Goal: Information Seeking & Learning: Learn about a topic

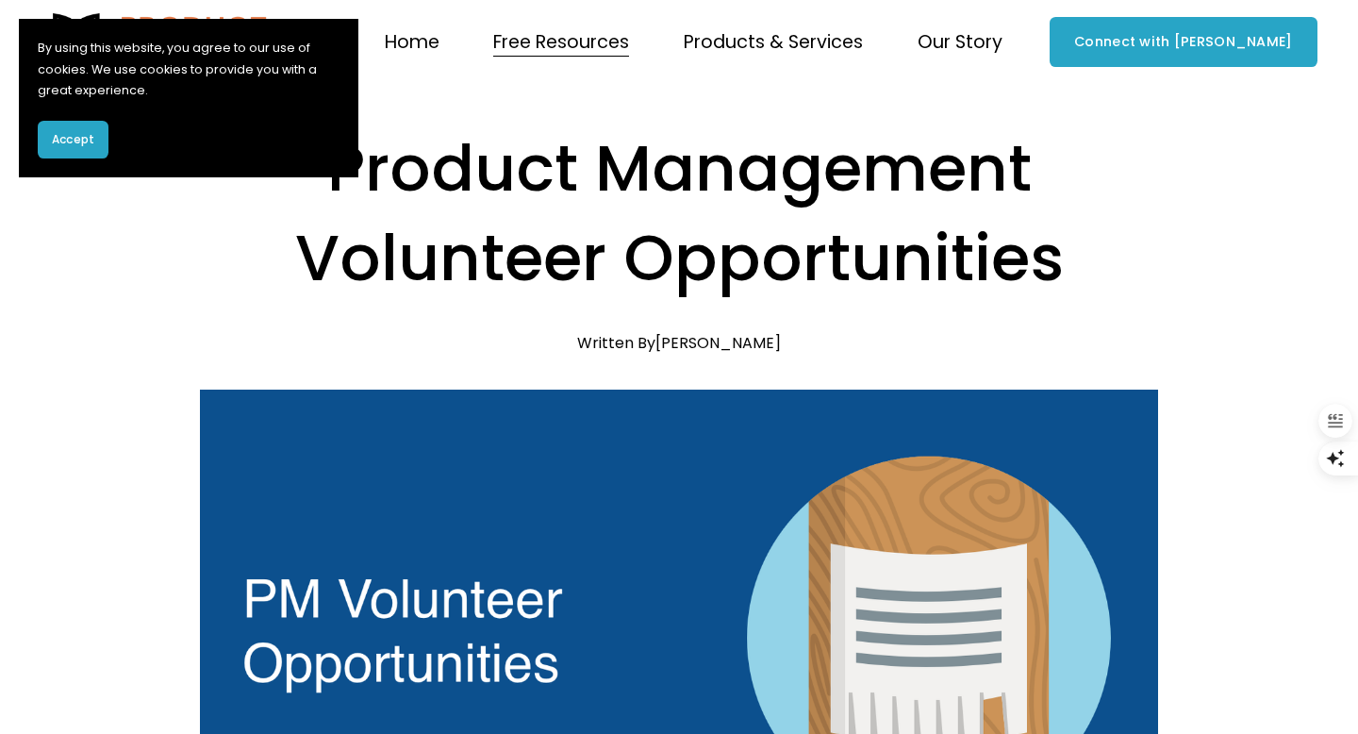
click at [75, 144] on span "Accept" at bounding box center [73, 139] width 42 height 17
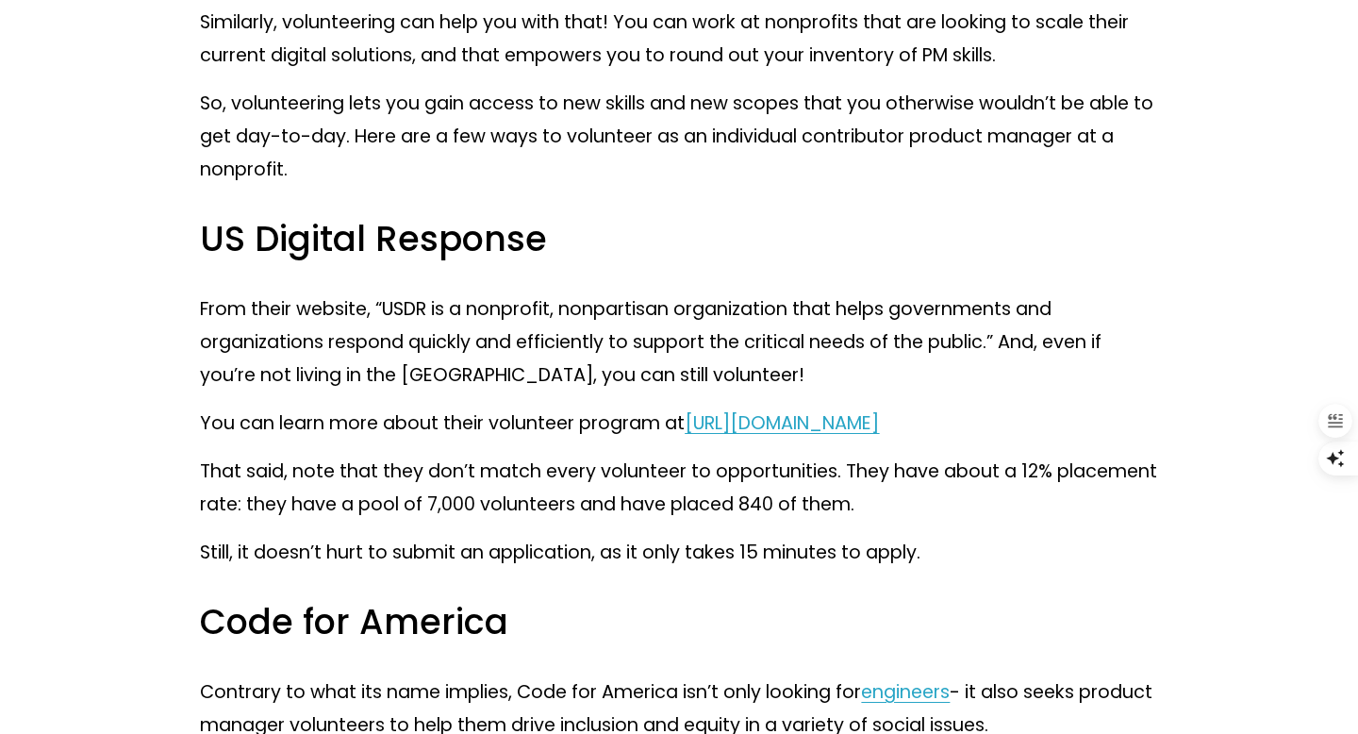
scroll to position [2515, 0]
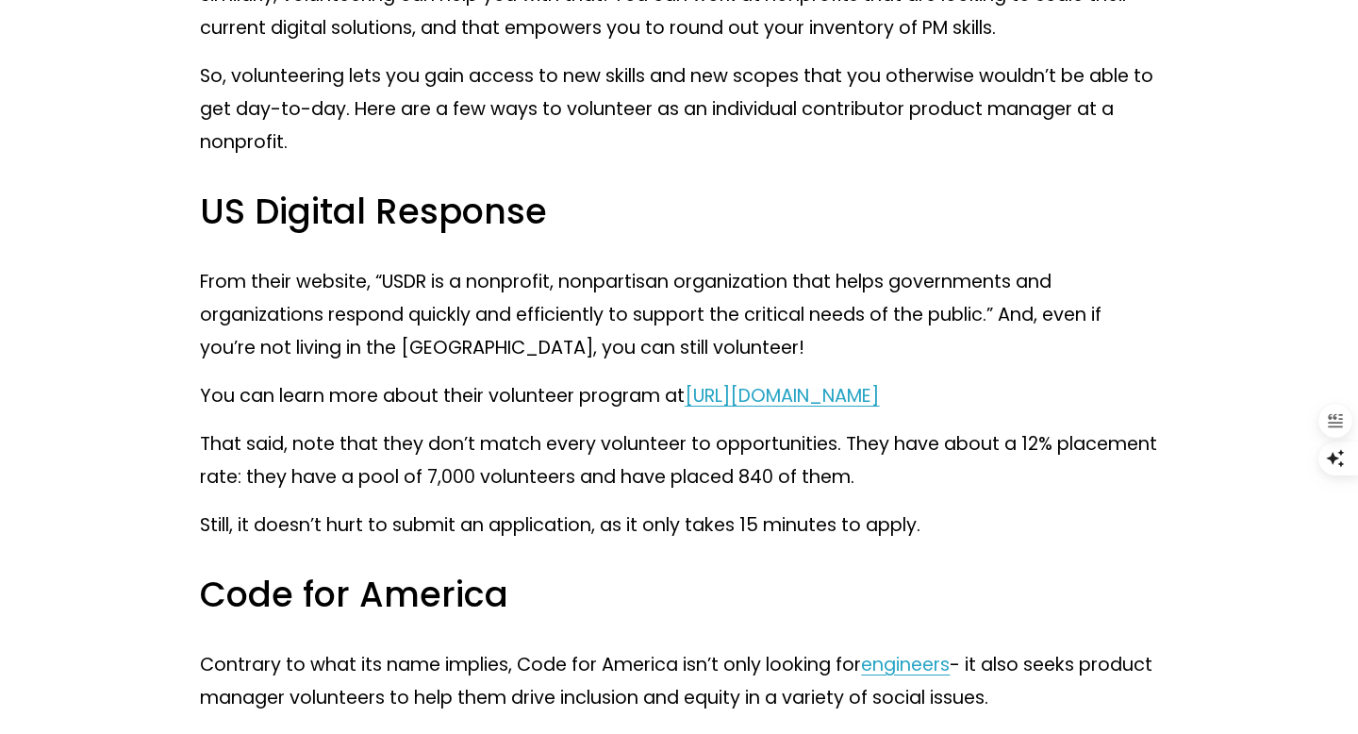
click at [879, 408] on span "https://www.usdigitalresponse.org/volunteers/" at bounding box center [782, 395] width 194 height 25
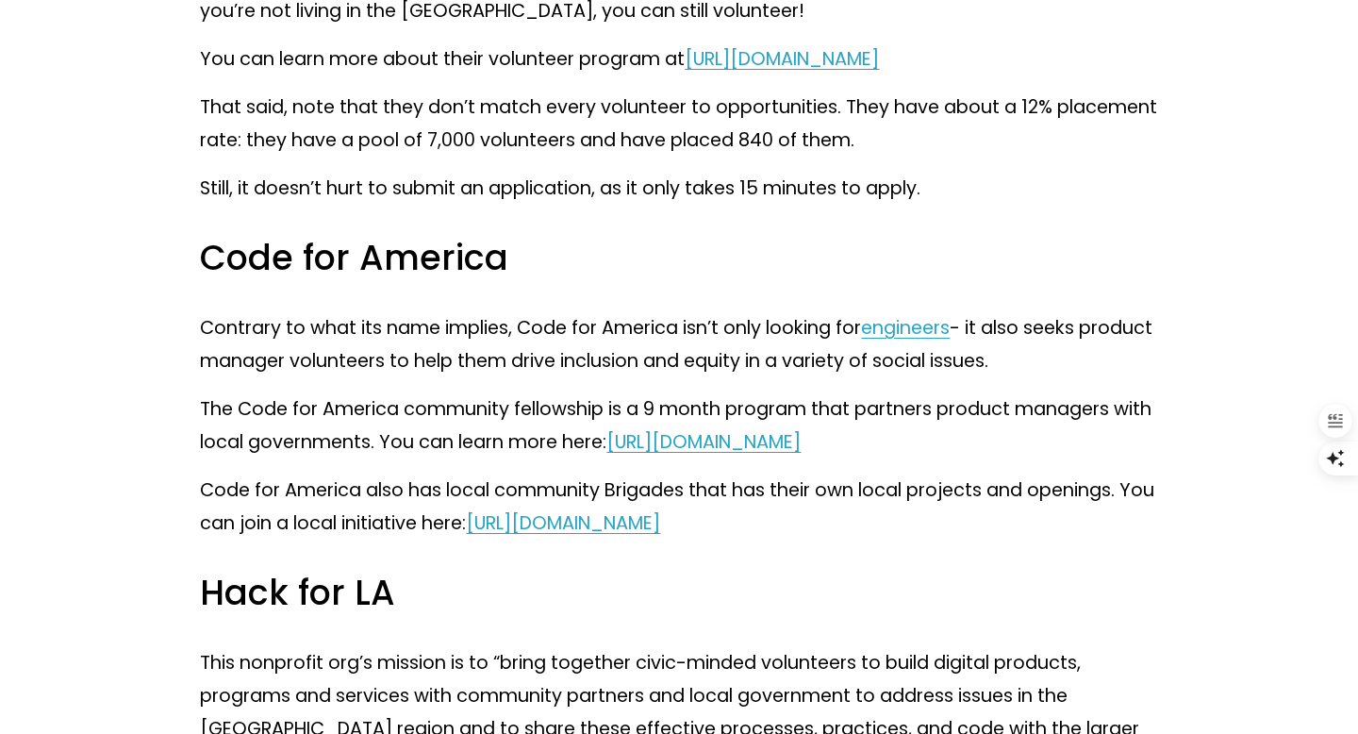
scroll to position [2872, 0]
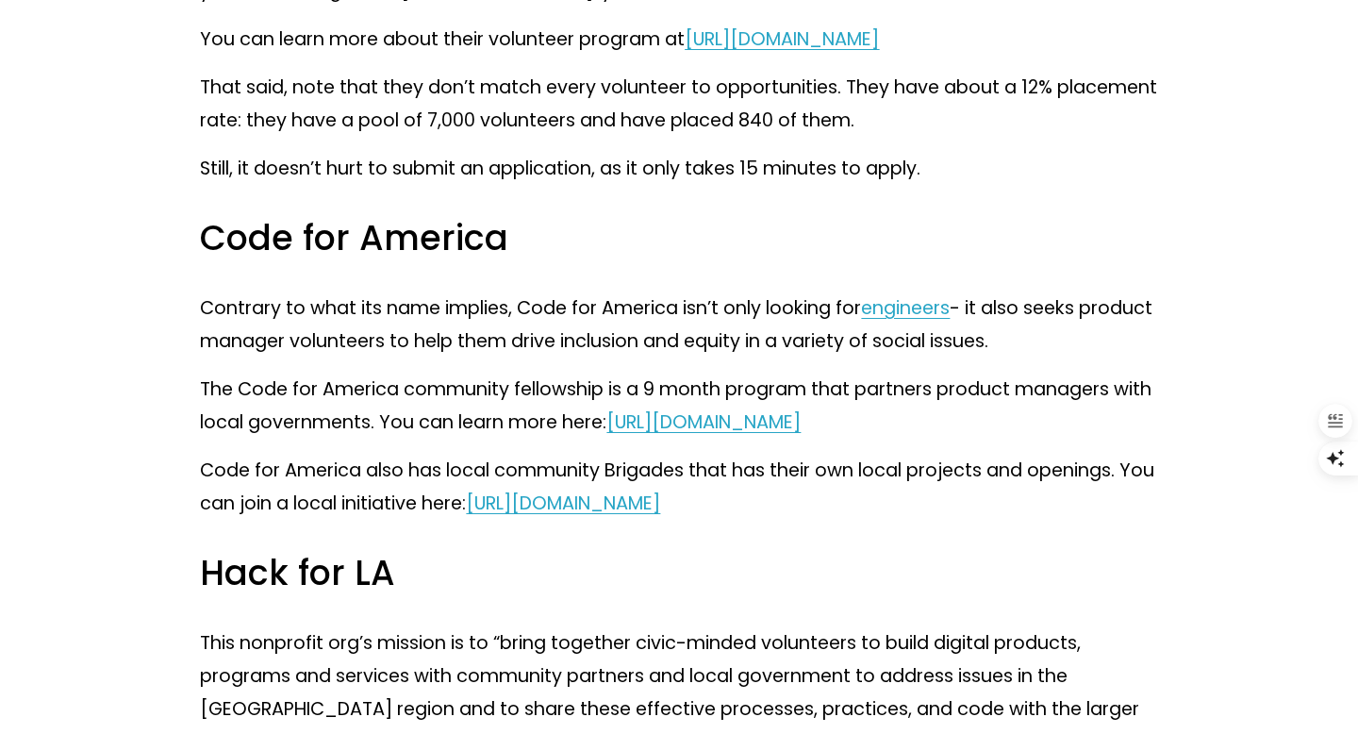
click at [733, 435] on link "https://codeforamerica.org/programs/network/community-fellowship/" at bounding box center [704, 421] width 194 height 25
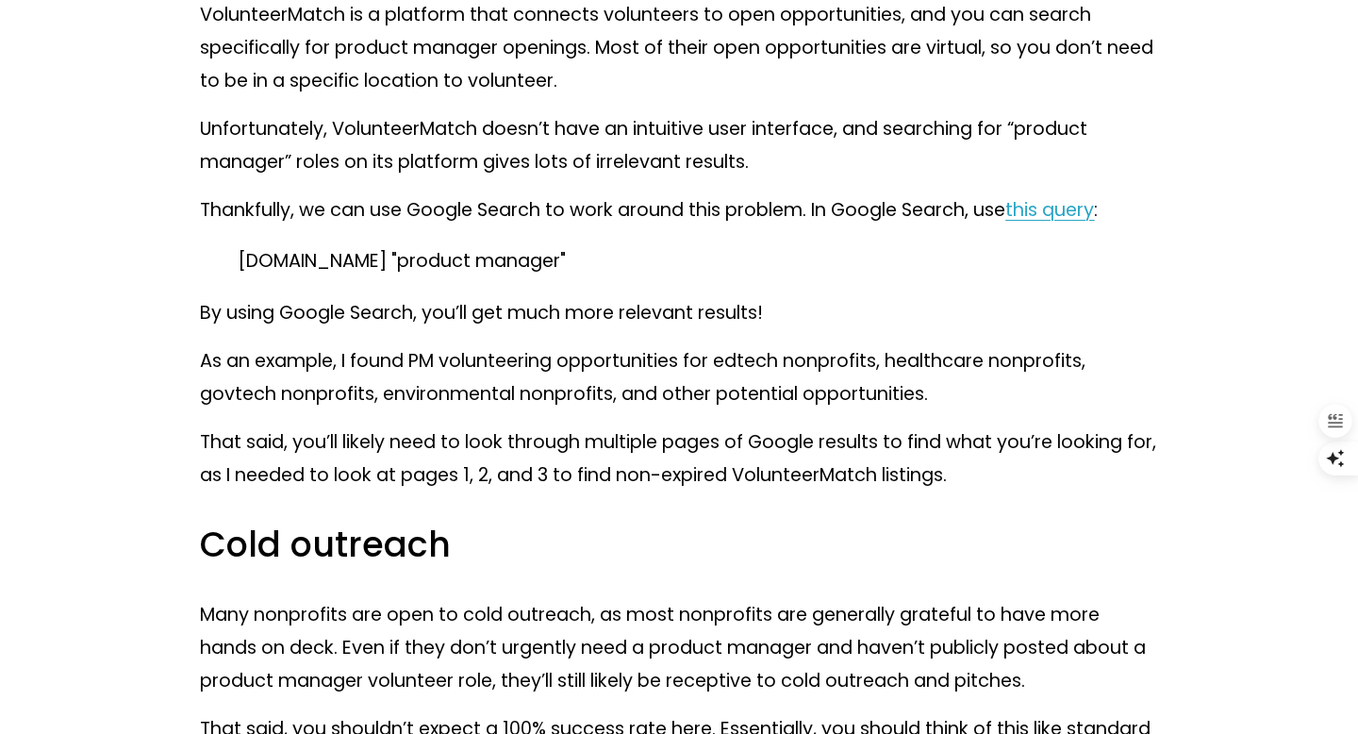
scroll to position [3851, 0]
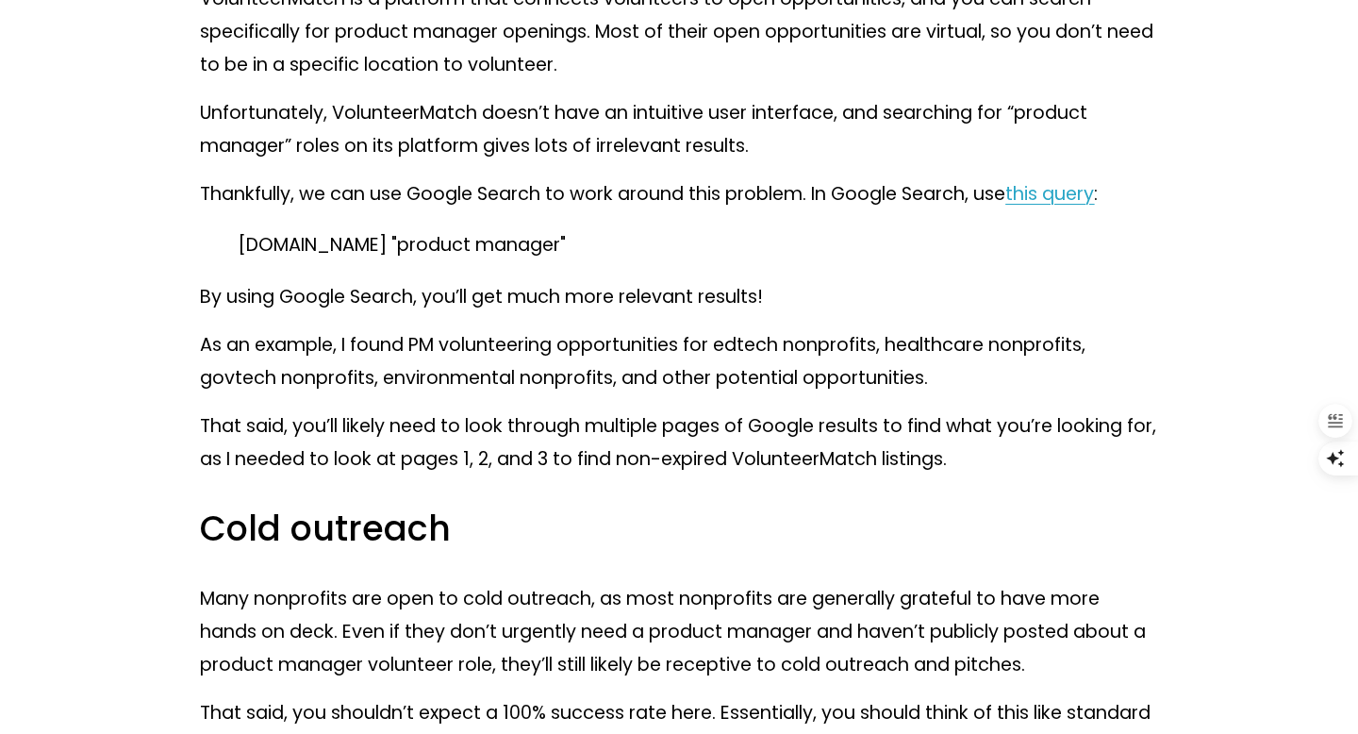
click at [1066, 207] on span "this query" at bounding box center [1050, 193] width 89 height 25
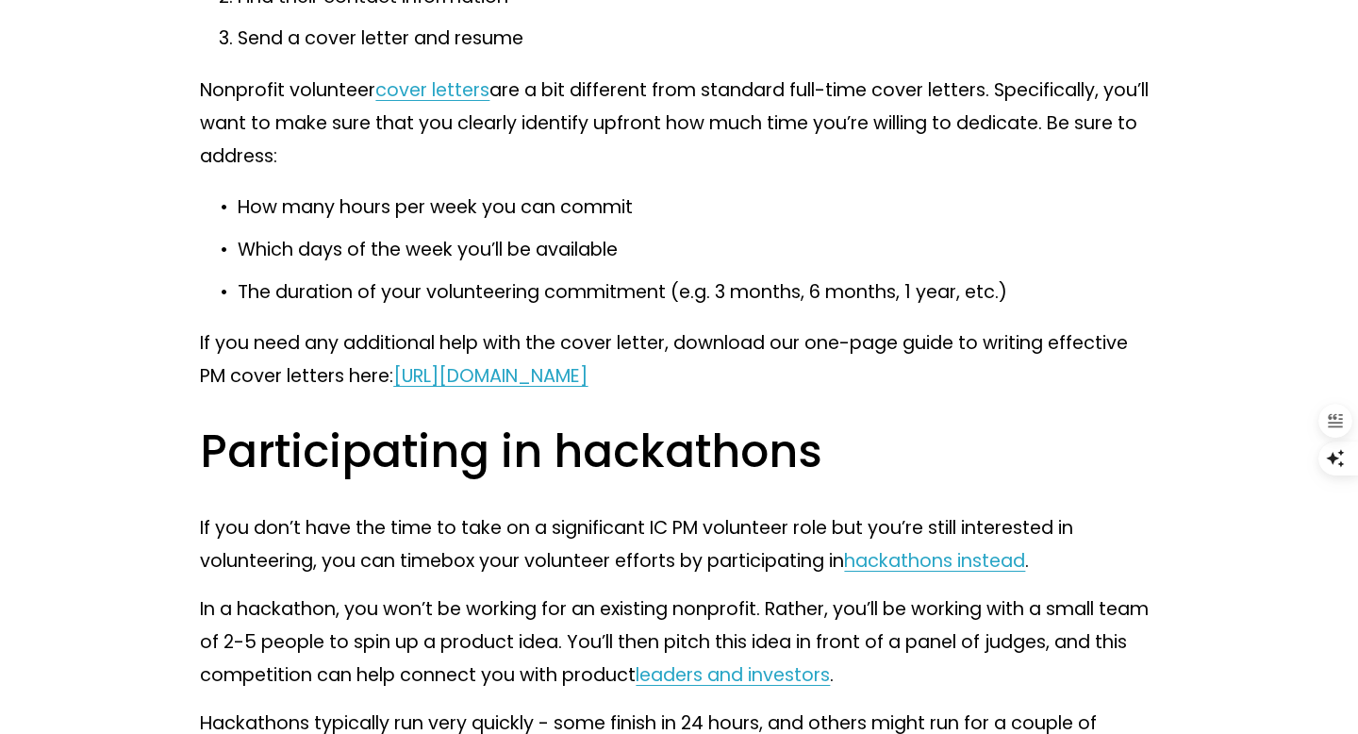
scroll to position [4964, 0]
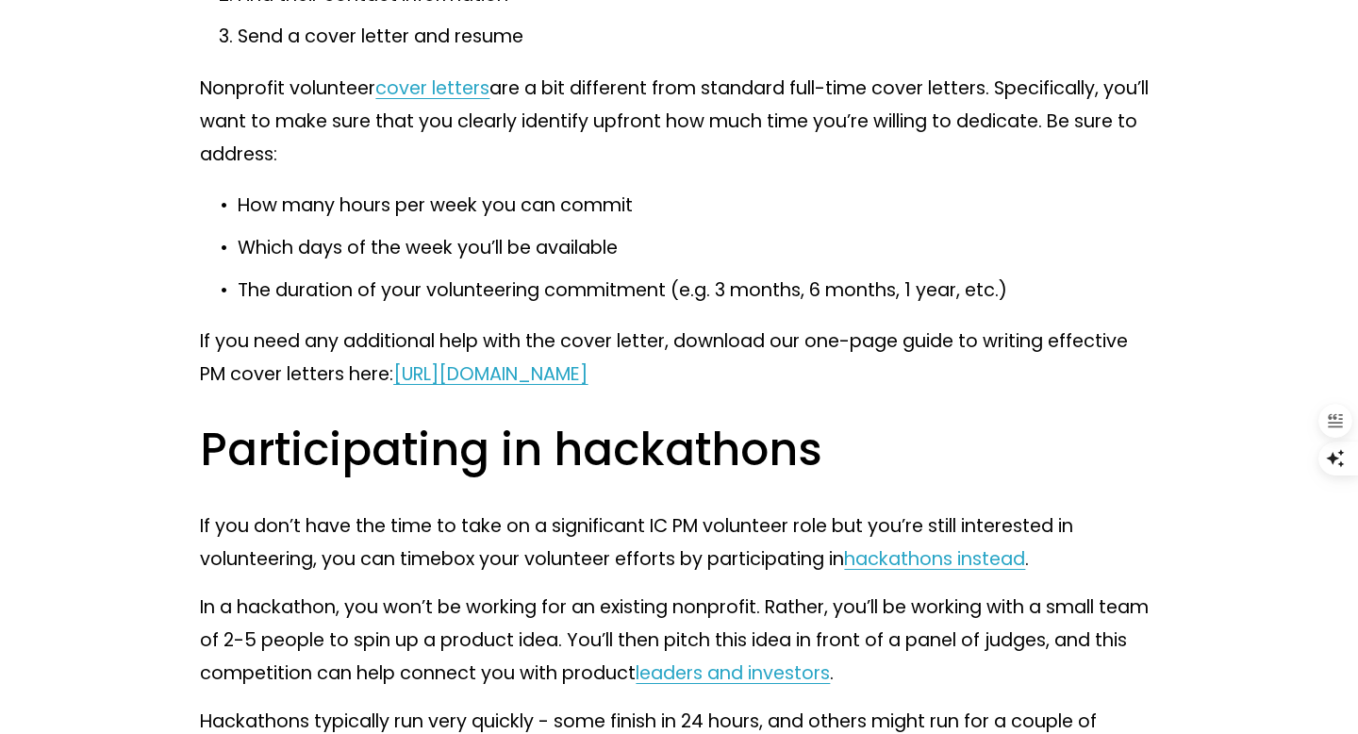
click at [588, 387] on span "https://www.productteacher.com/guide-to-cover-letters" at bounding box center [490, 373] width 194 height 25
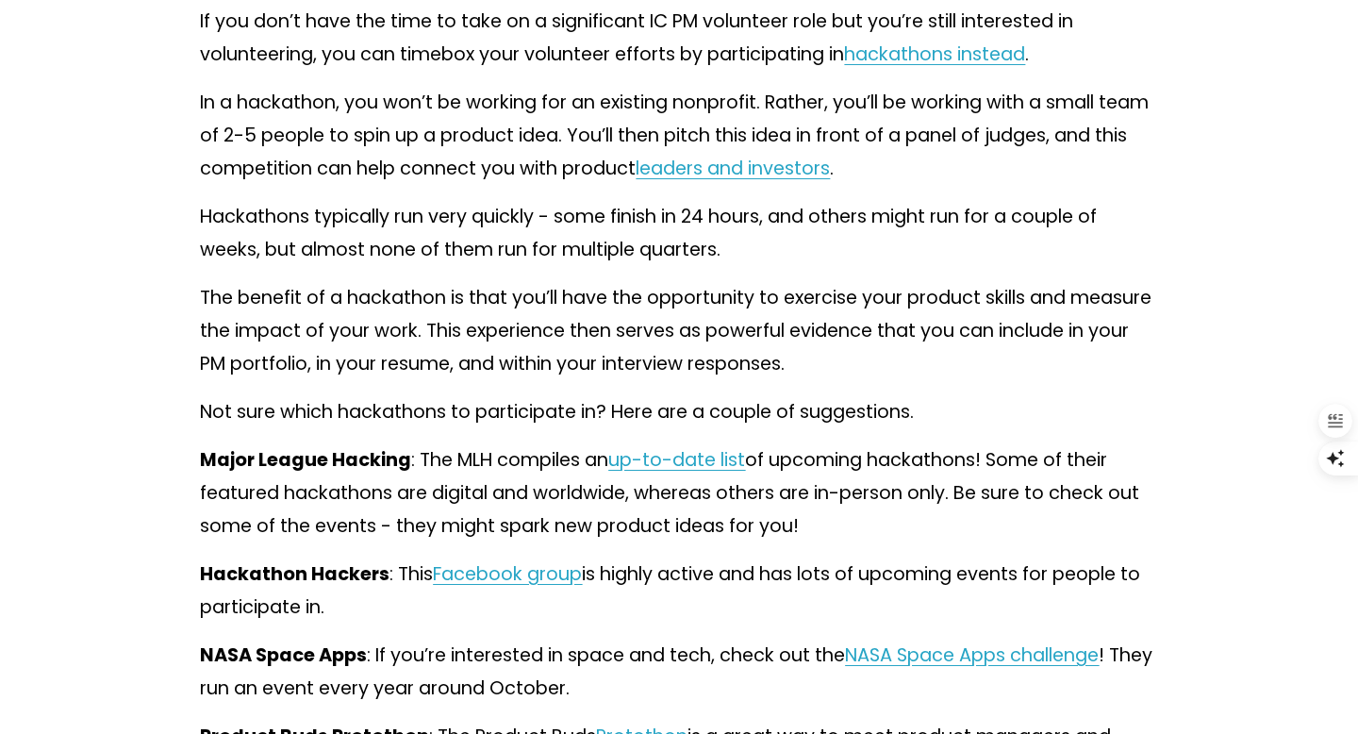
scroll to position [5462, 0]
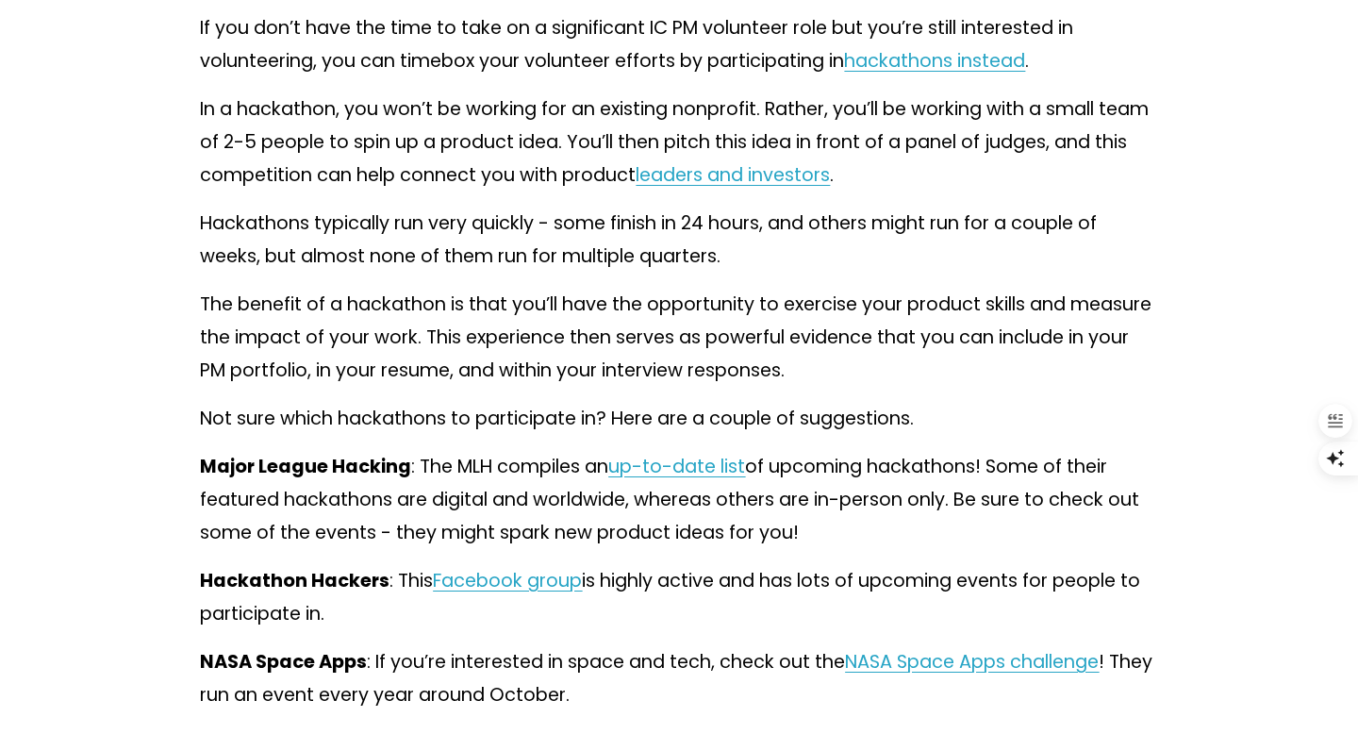
click at [932, 74] on link "hackathons instead" at bounding box center [934, 60] width 181 height 25
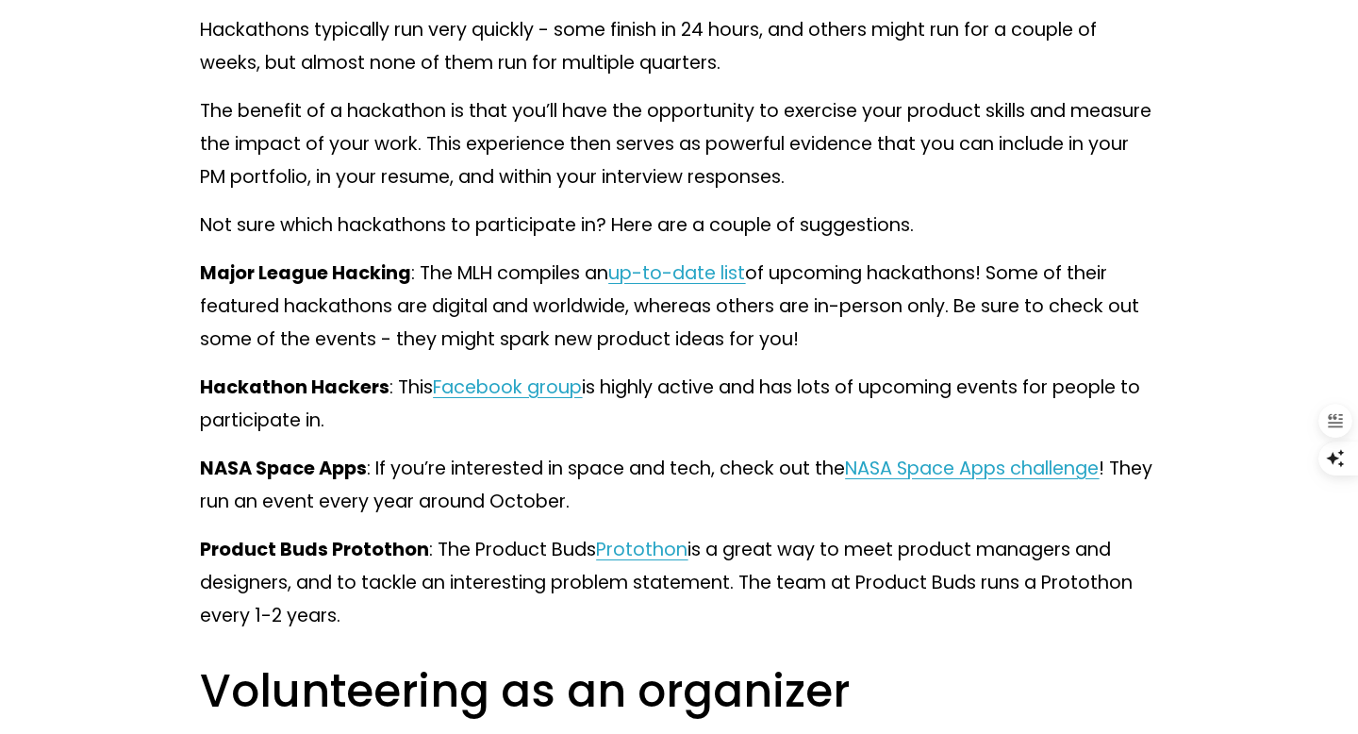
scroll to position [5659, 0]
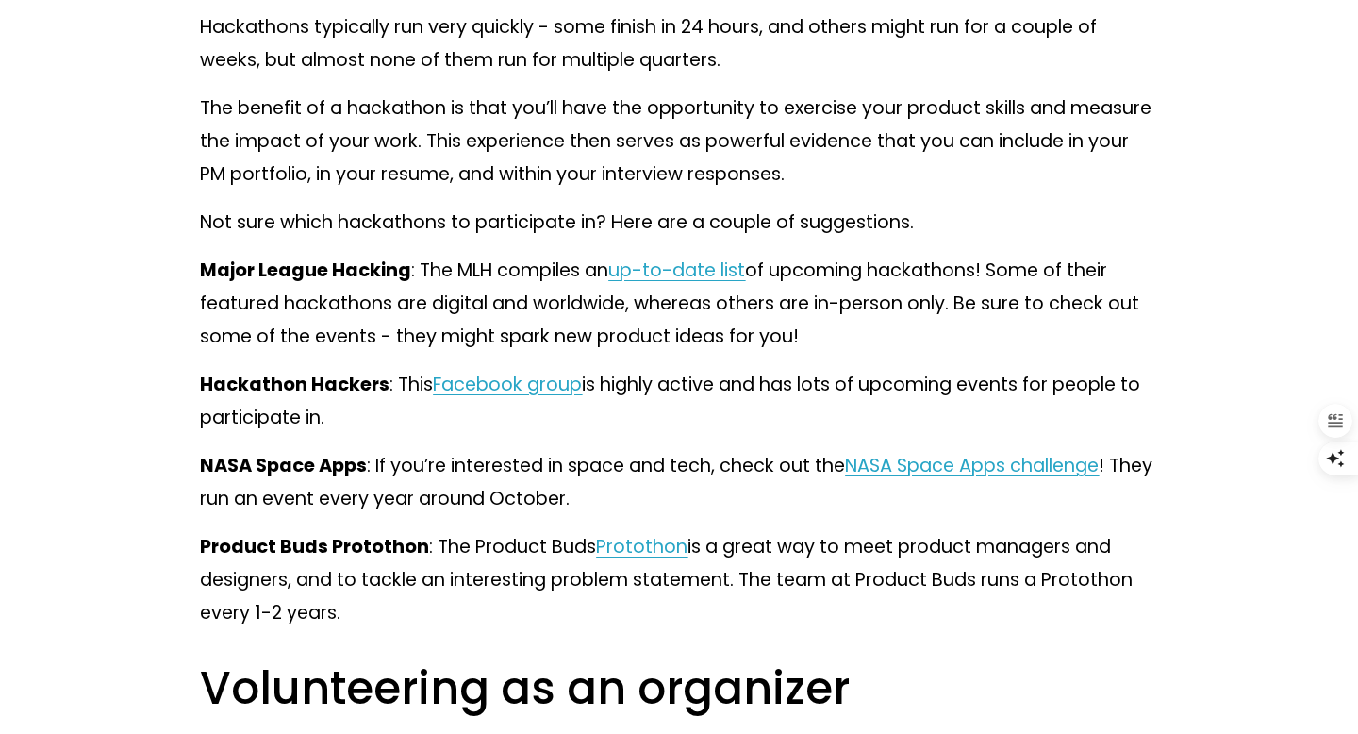
click at [716, 283] on span "up-to-date list" at bounding box center [676, 270] width 137 height 25
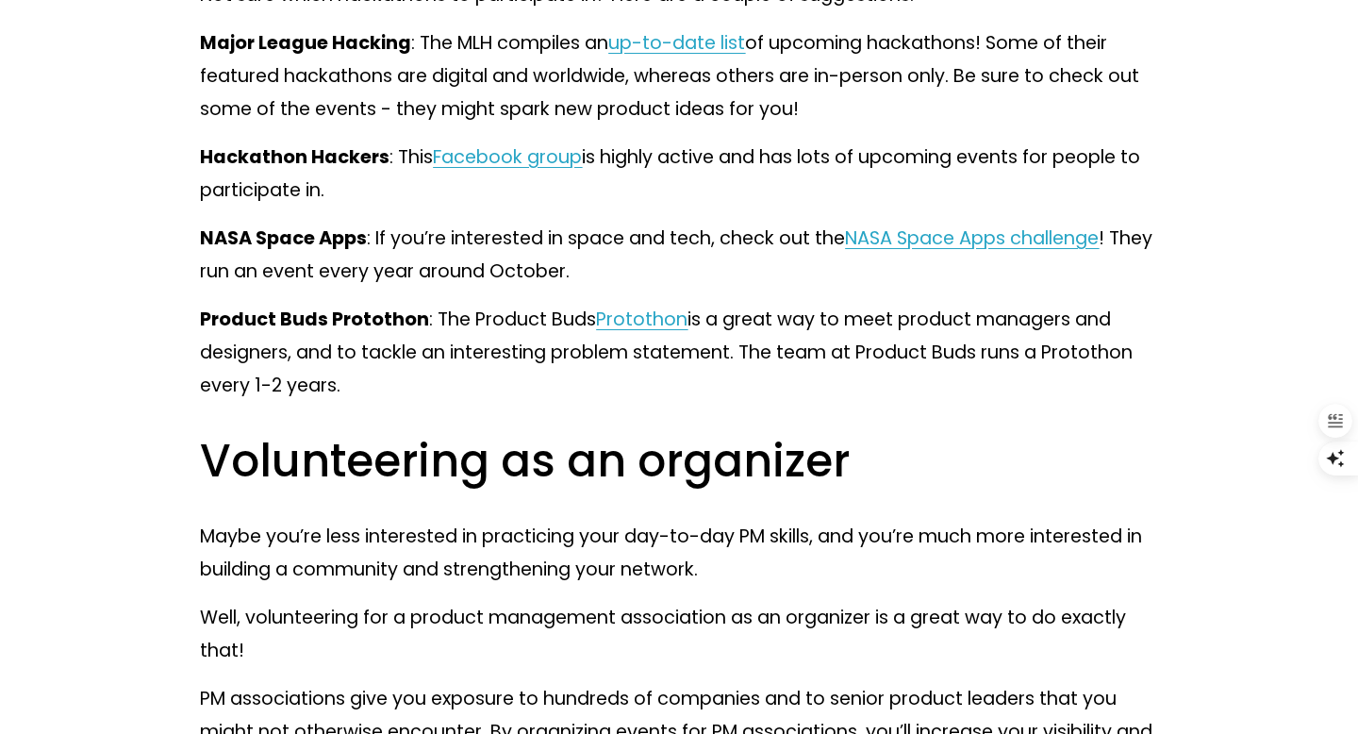
scroll to position [5894, 0]
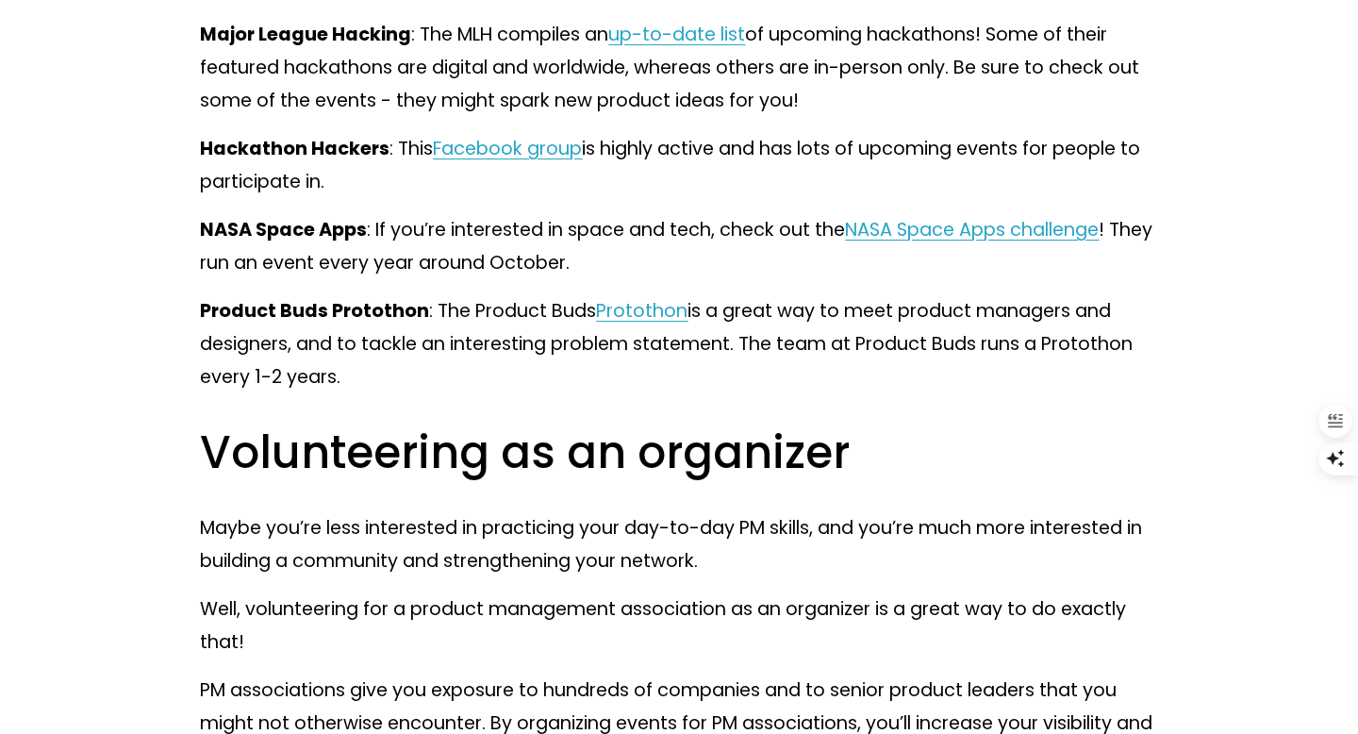
click at [543, 161] on span "Facebook group" at bounding box center [507, 148] width 149 height 25
click at [668, 324] on span "Protothon" at bounding box center [642, 310] width 92 height 25
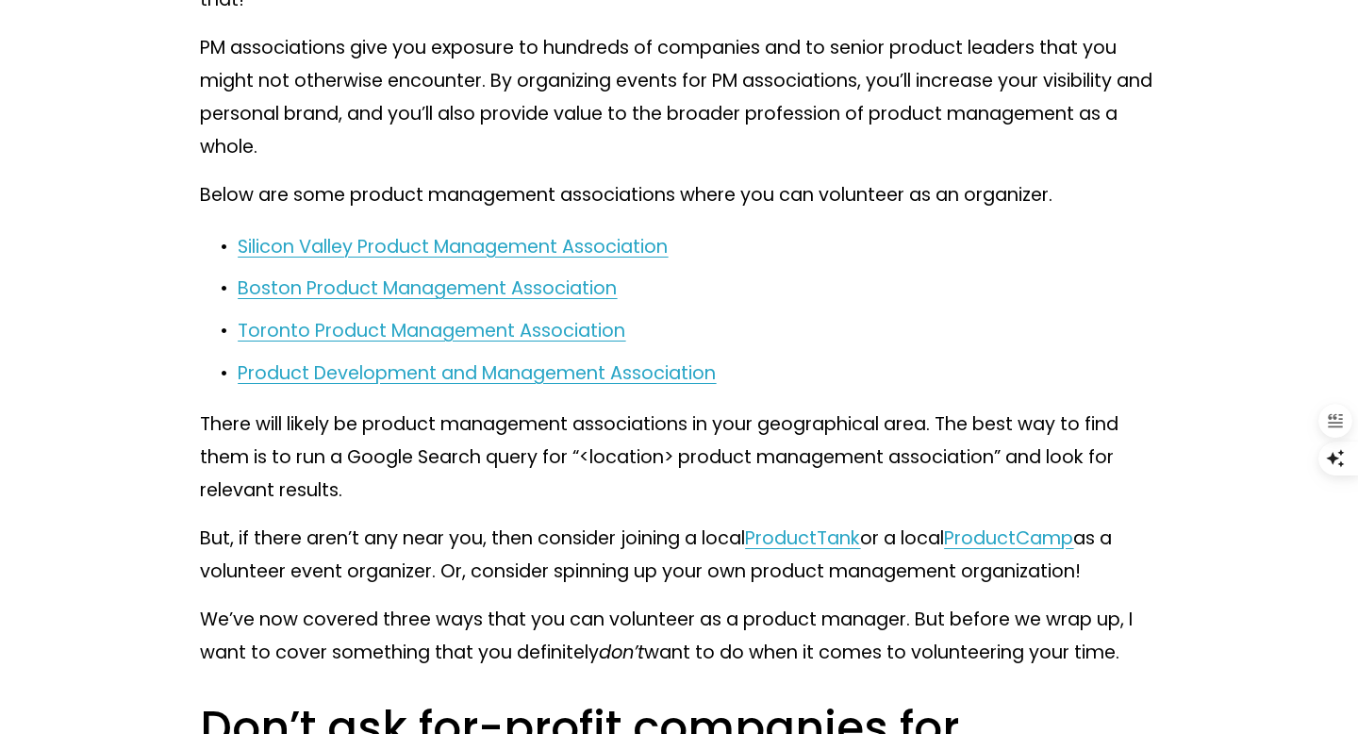
scroll to position [6542, 0]
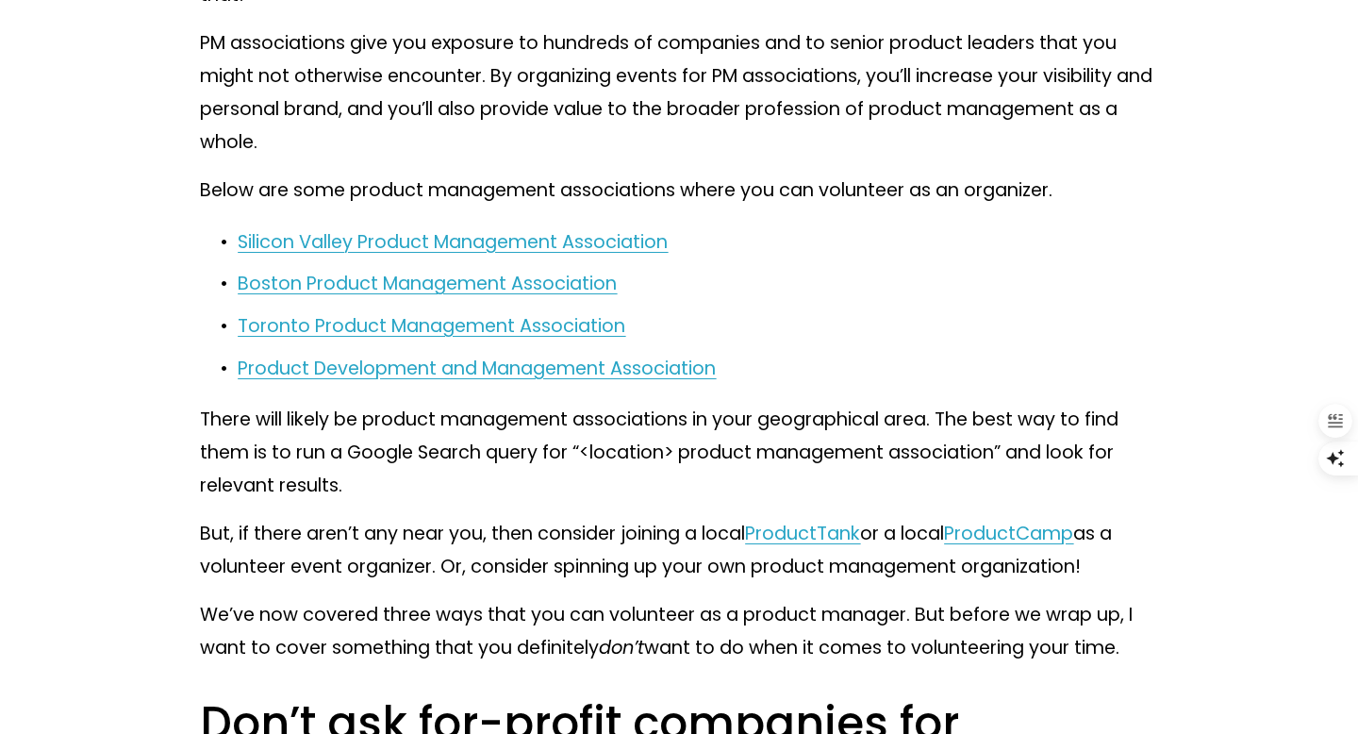
click at [594, 255] on span "Silicon Valley Product Management Association" at bounding box center [453, 241] width 430 height 25
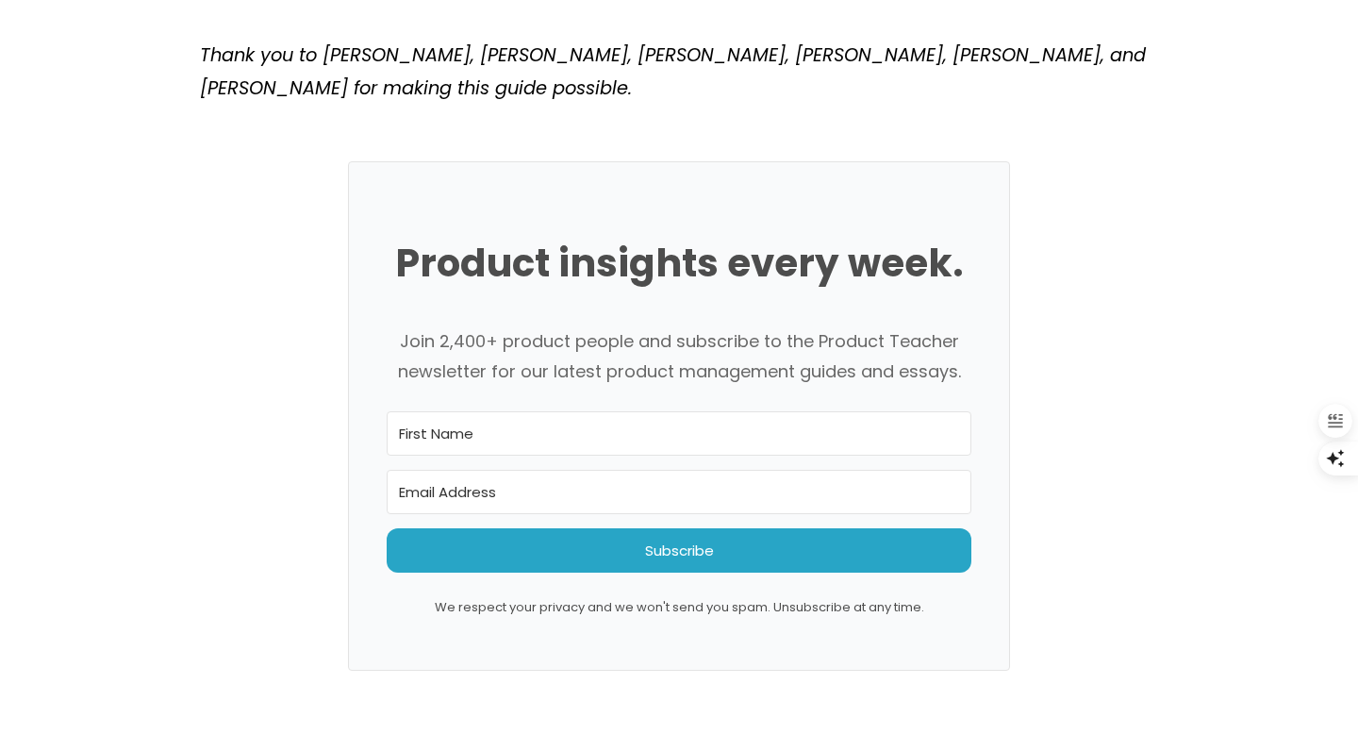
scroll to position [9162, 0]
